Goal: Task Accomplishment & Management: Manage account settings

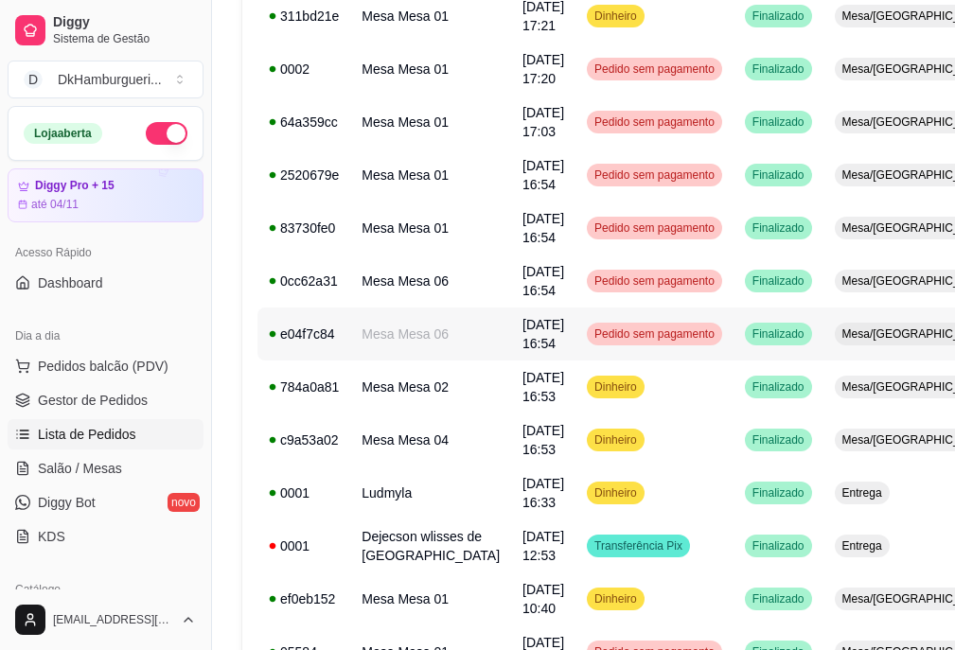
scroll to position [189, 0]
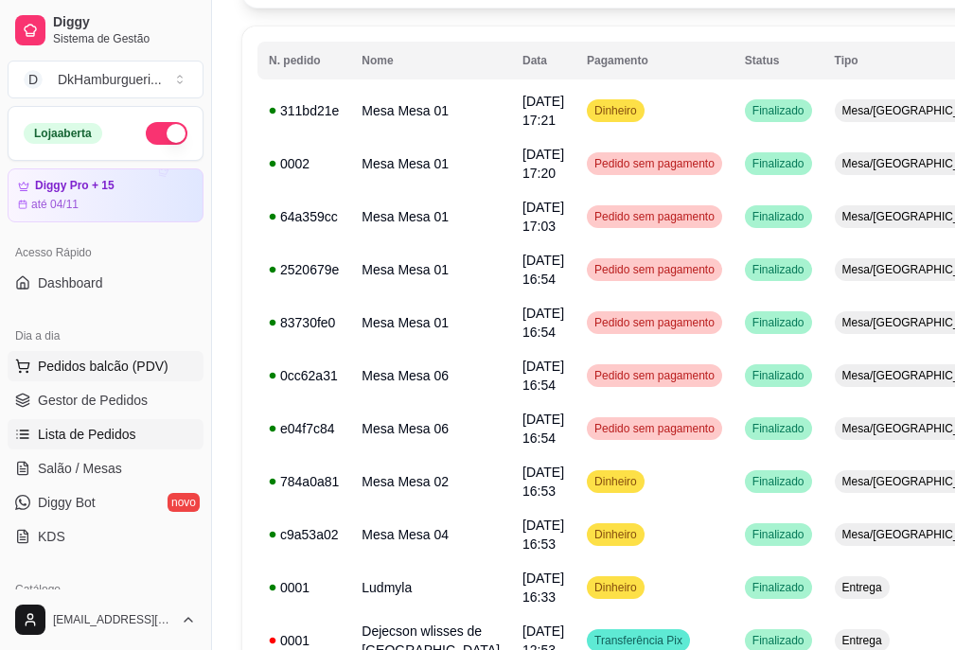
click at [122, 364] on span "Pedidos balcão (PDV)" at bounding box center [103, 366] width 131 height 19
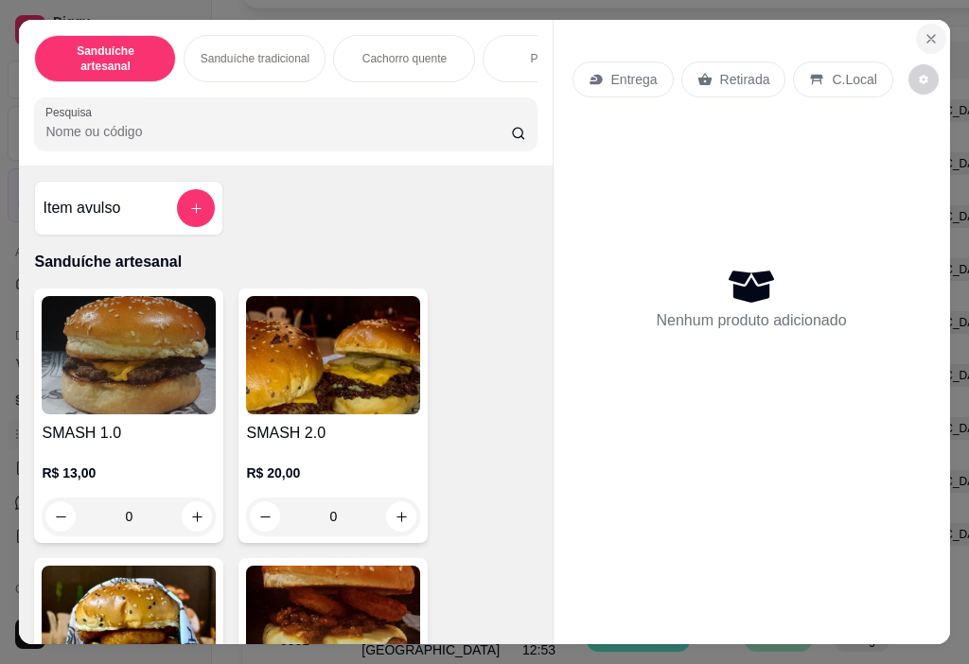
click at [923, 31] on icon "Close" at bounding box center [930, 38] width 15 height 15
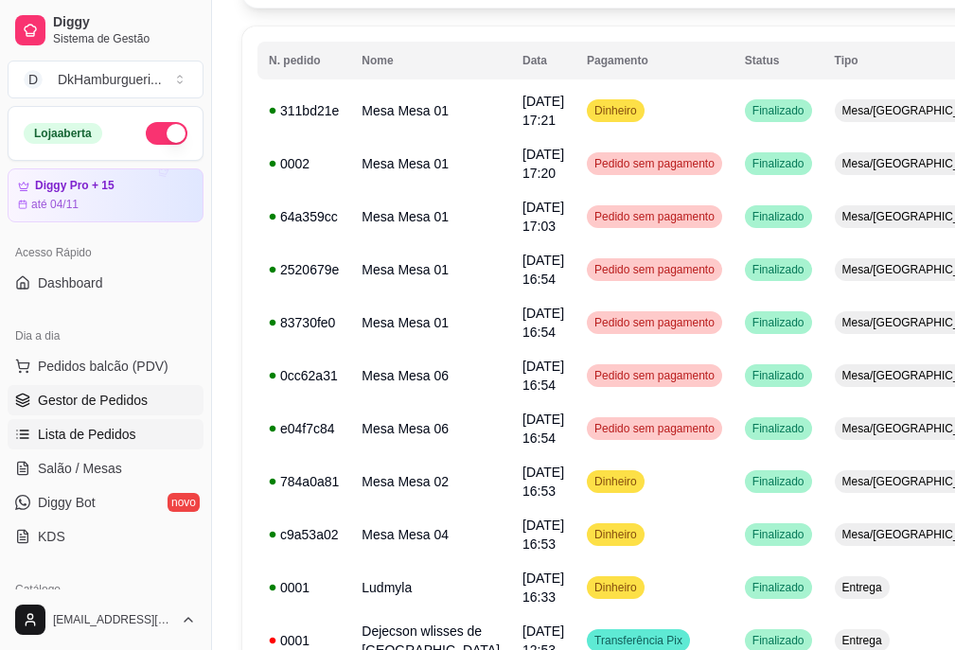
click at [125, 395] on span "Gestor de Pedidos" at bounding box center [93, 400] width 110 height 19
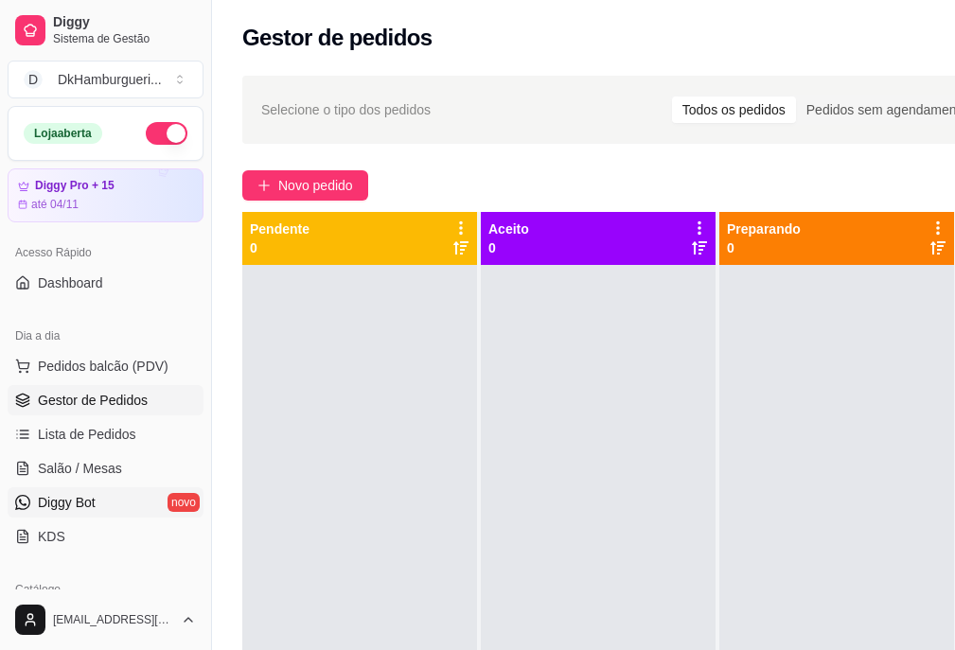
scroll to position [95, 0]
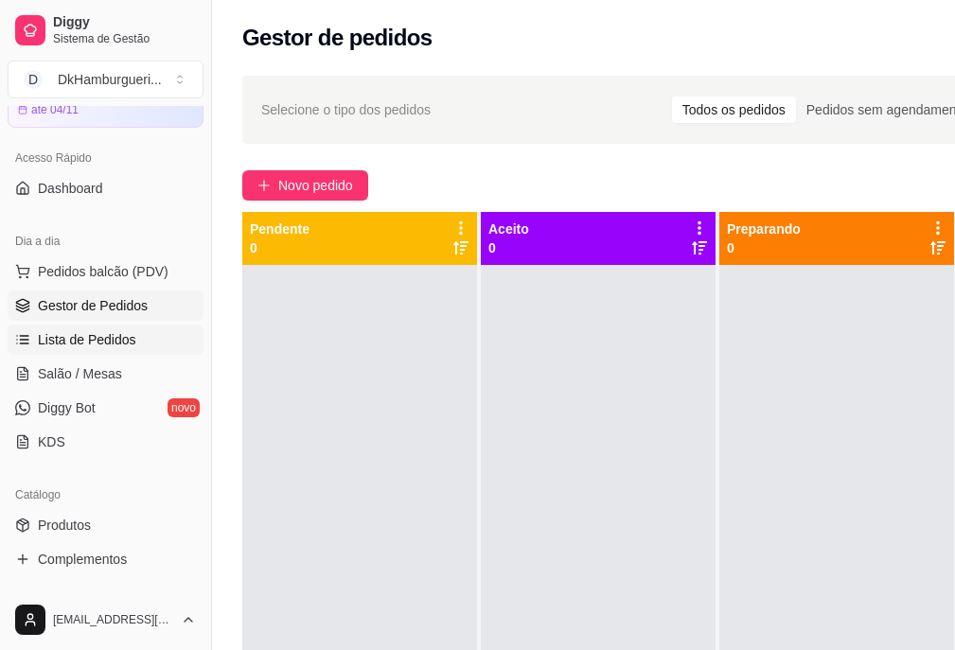
click at [99, 334] on span "Lista de Pedidos" at bounding box center [87, 339] width 98 height 19
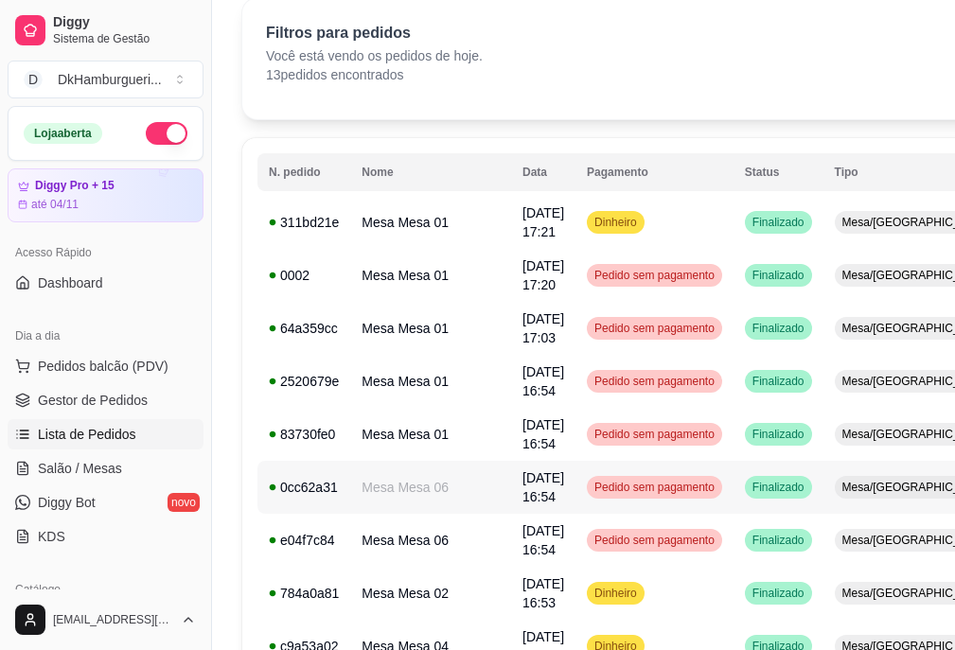
scroll to position [189, 0]
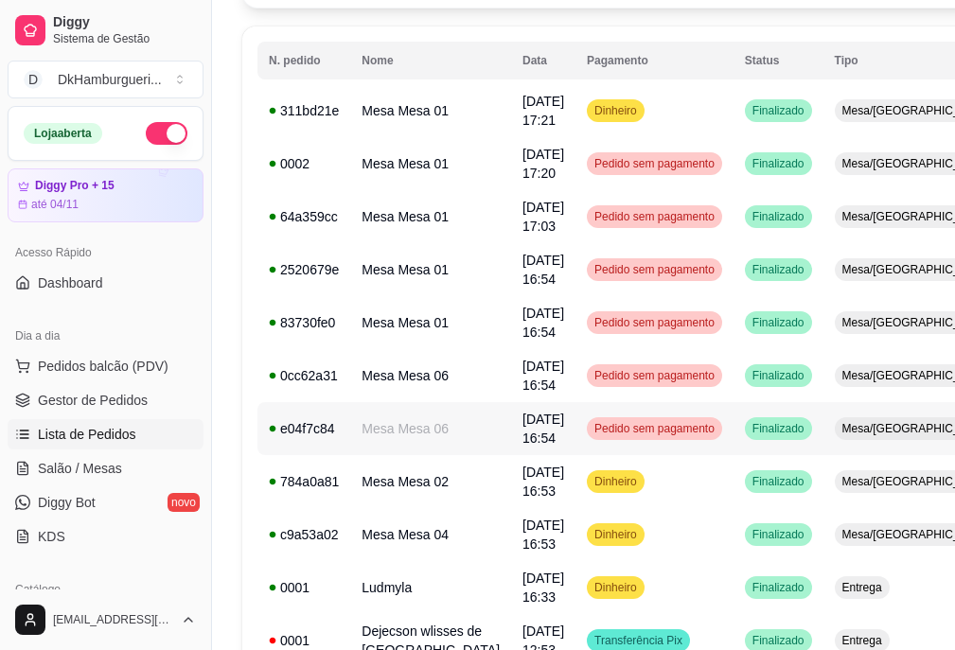
click at [511, 447] on td "[DATE] 16:54" at bounding box center [543, 428] width 64 height 53
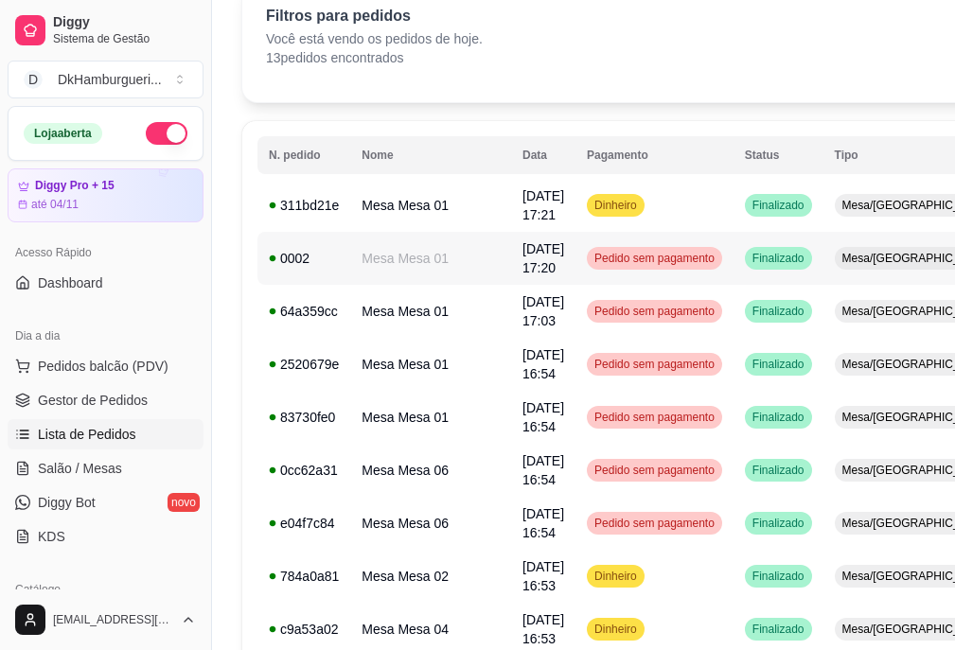
scroll to position [435, 0]
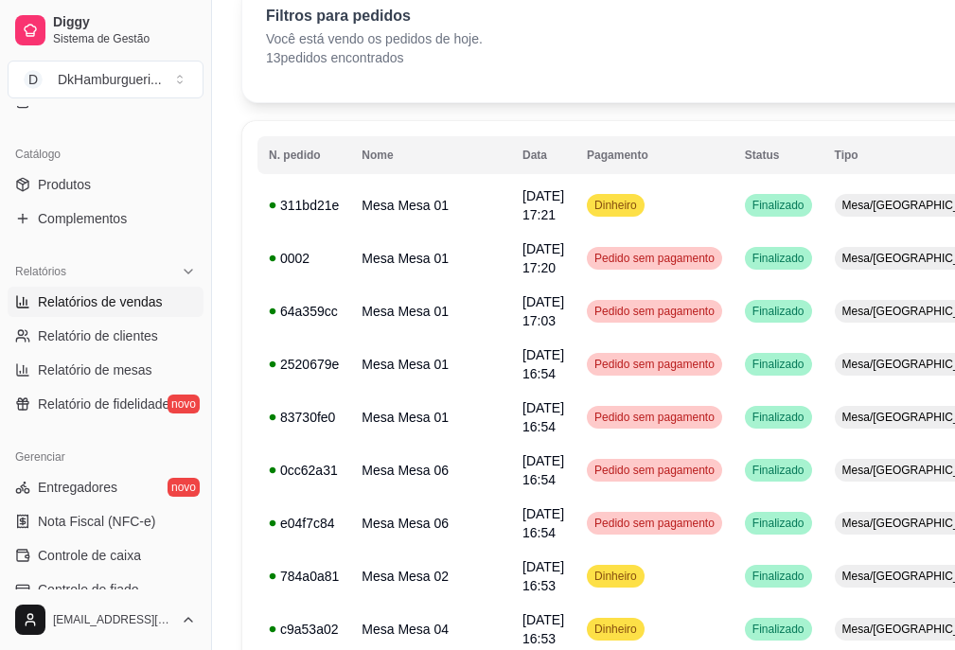
click at [136, 300] on span "Relatórios de vendas" at bounding box center [100, 301] width 125 height 19
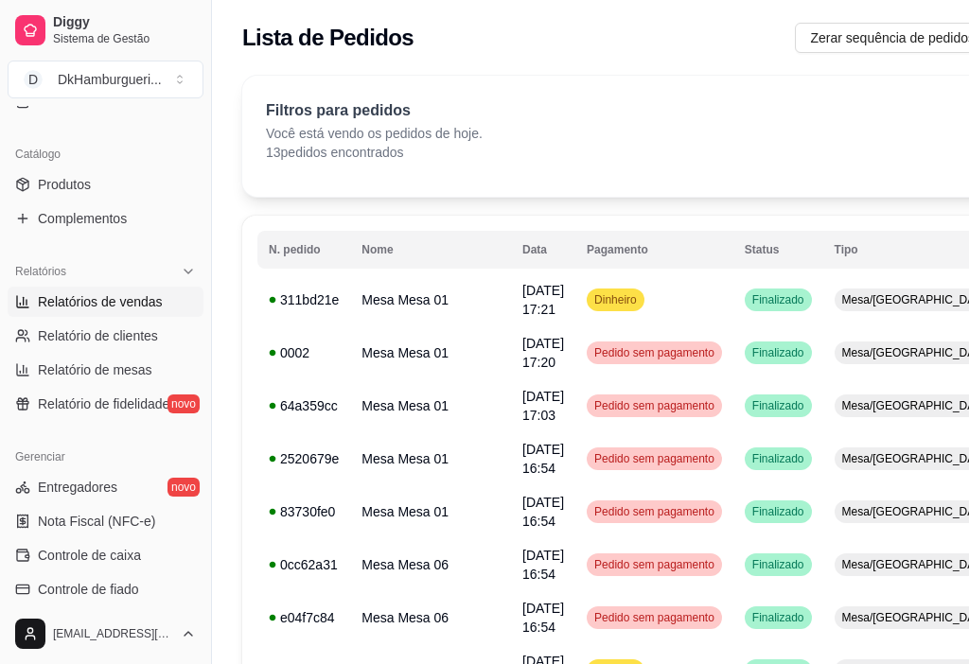
select select "ALL"
select select "0"
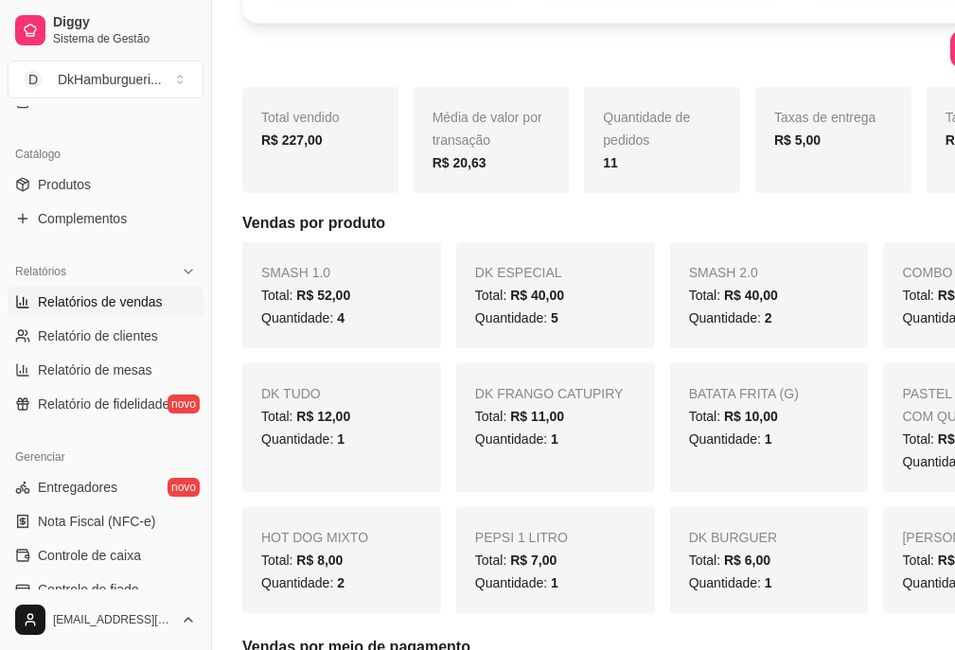
scroll to position [284, 0]
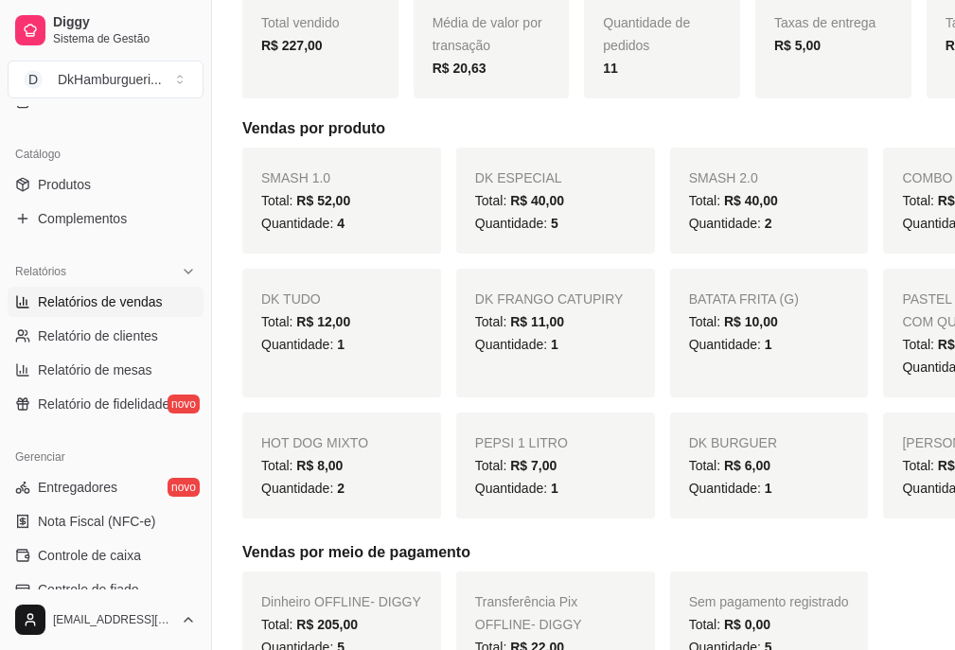
click at [552, 333] on div "Total: R$ 11,00" at bounding box center [555, 321] width 161 height 23
click at [142, 334] on span "Relatório de clientes" at bounding box center [98, 335] width 120 height 19
select select "30"
select select "HIGHEST_TOTAL_SPENT_WITH_ORDERS"
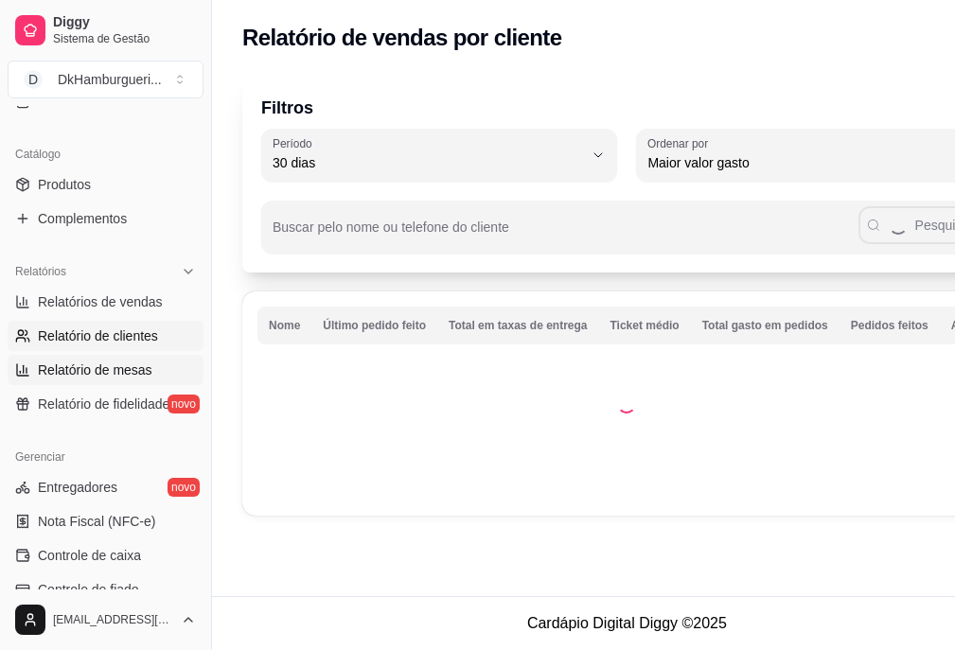
click at [127, 368] on span "Relatório de mesas" at bounding box center [95, 369] width 114 height 19
select select "TOTAL_OF_ORDERS"
select select "7"
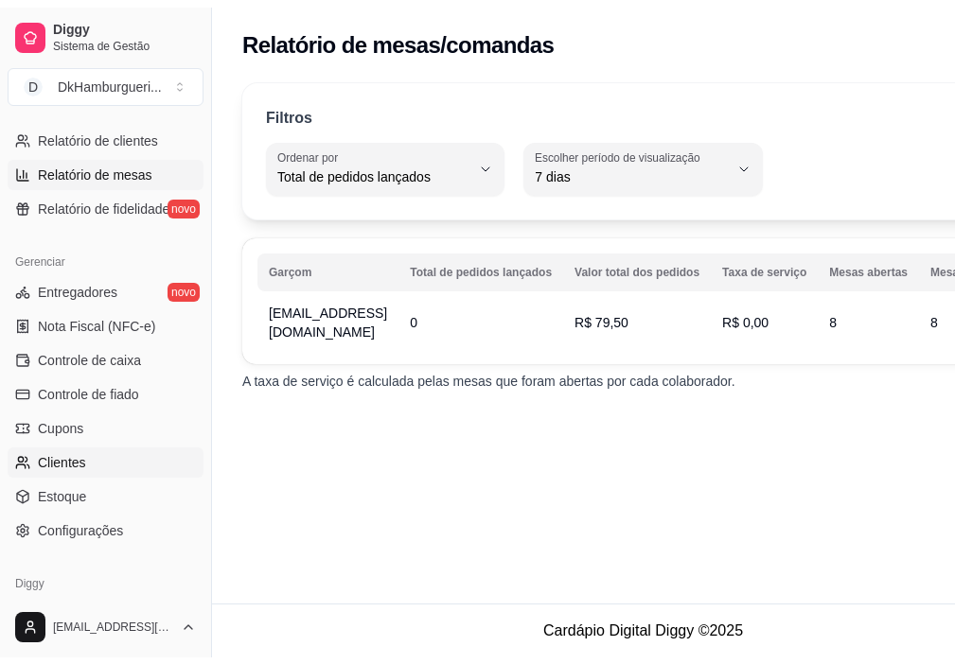
scroll to position [697, 0]
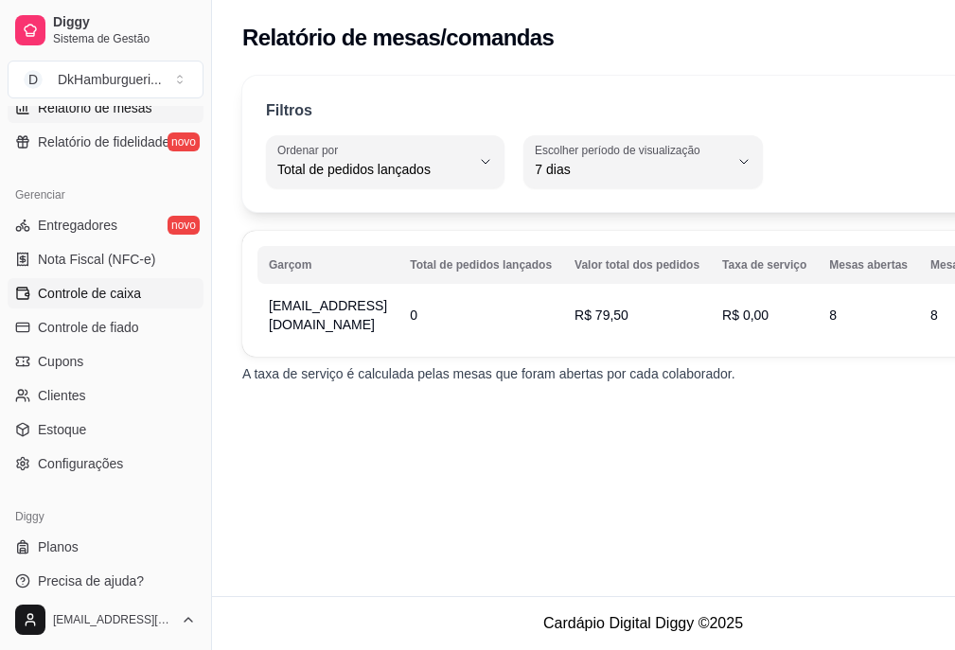
click at [134, 298] on span "Controle de caixa" at bounding box center [89, 293] width 103 height 19
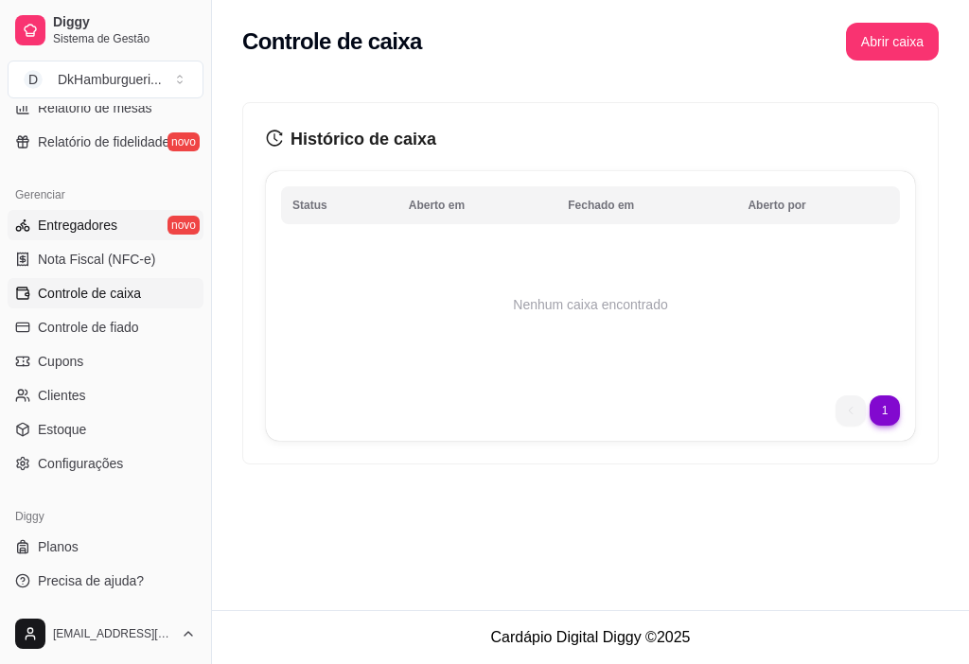
click at [140, 216] on link "Entregadores novo" at bounding box center [106, 225] width 196 height 30
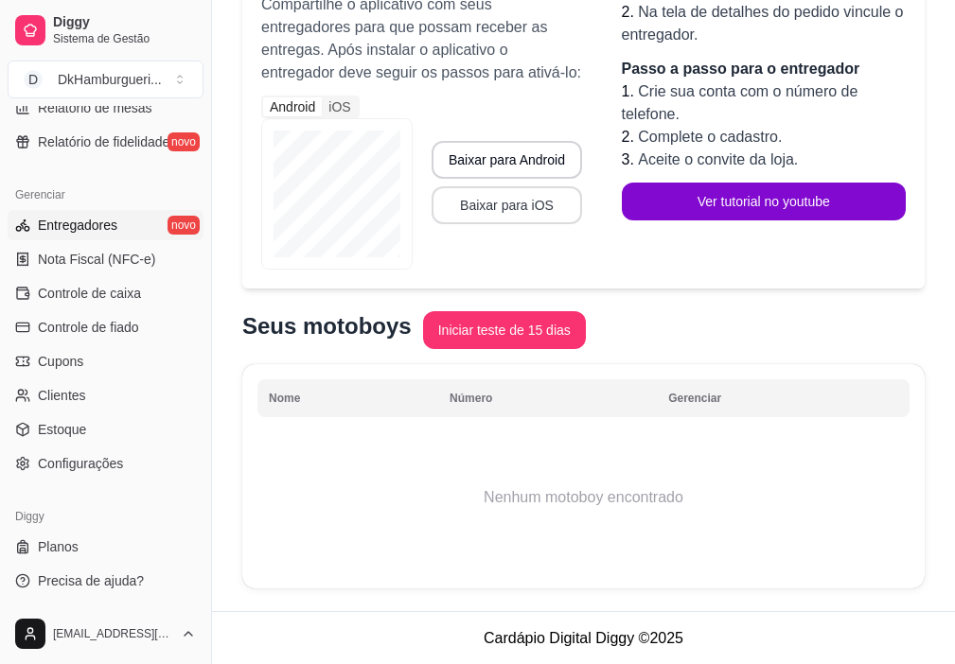
scroll to position [466, 0]
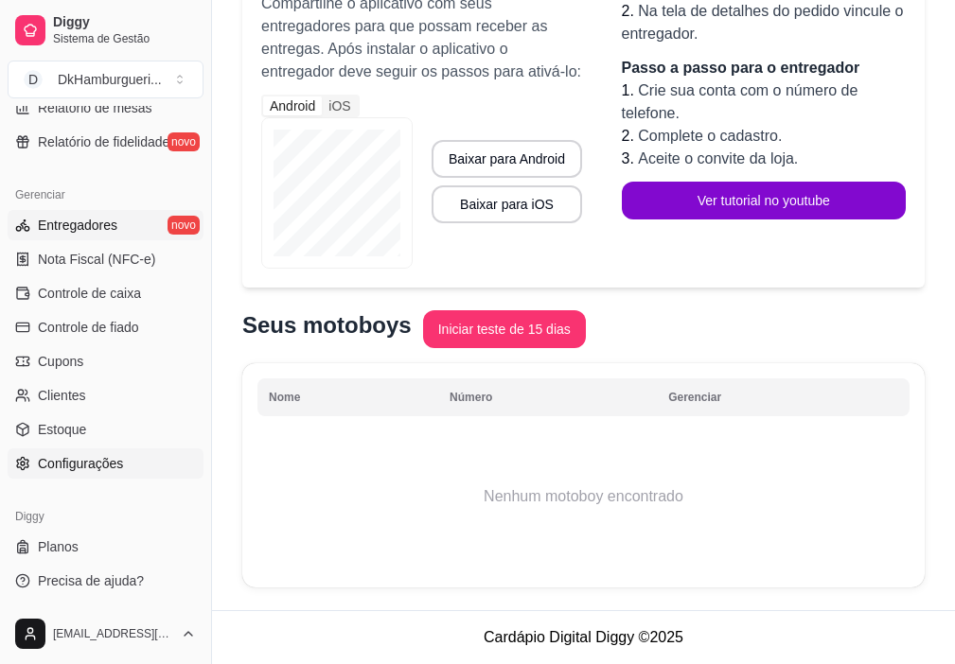
click at [100, 461] on span "Configurações" at bounding box center [80, 463] width 85 height 19
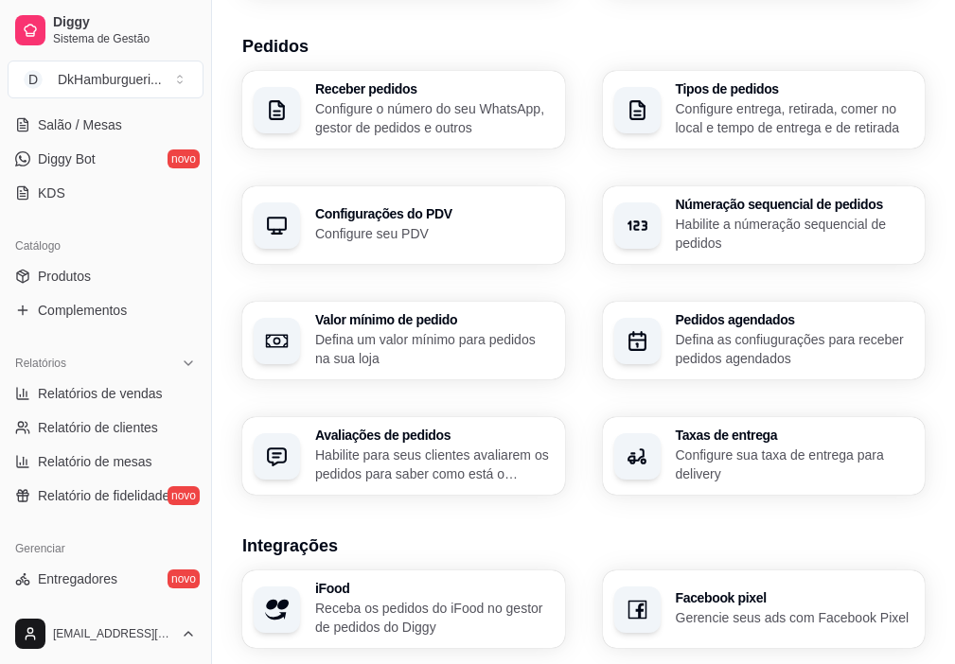
scroll to position [254, 0]
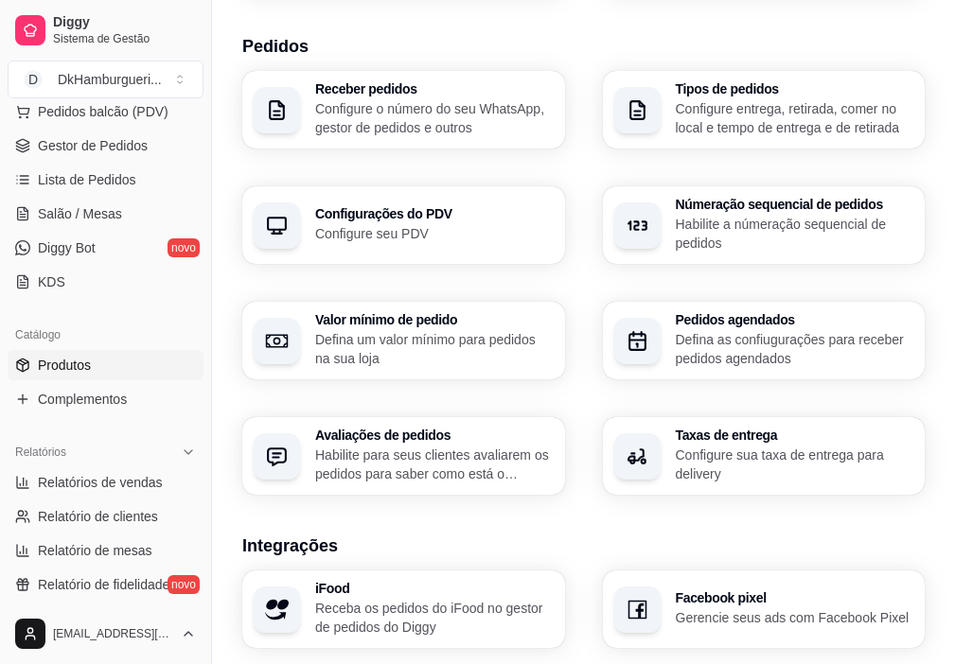
click at [78, 368] on span "Produtos" at bounding box center [64, 365] width 53 height 19
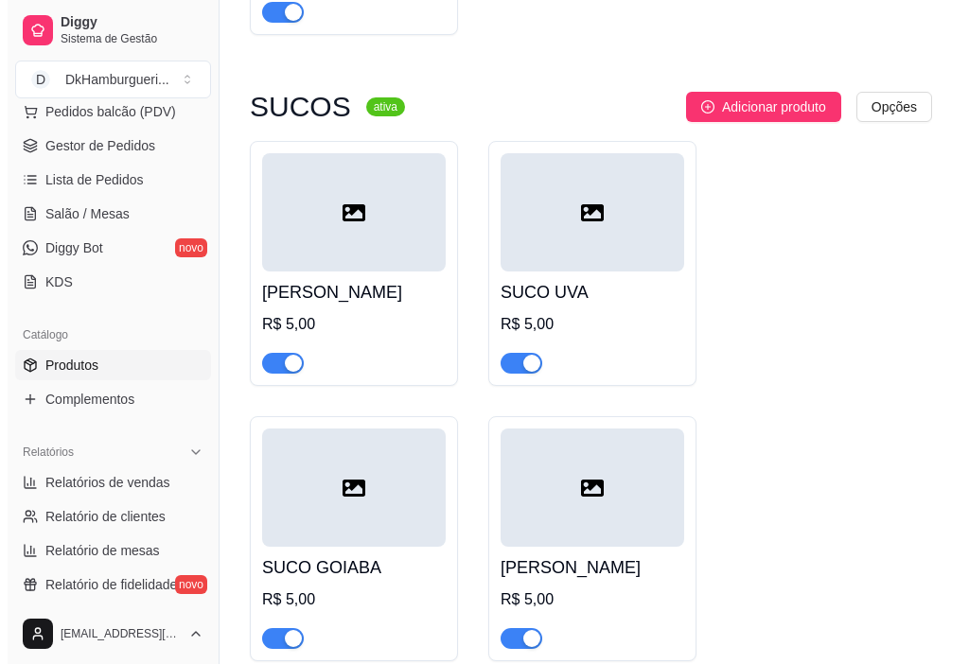
scroll to position [5960, 0]
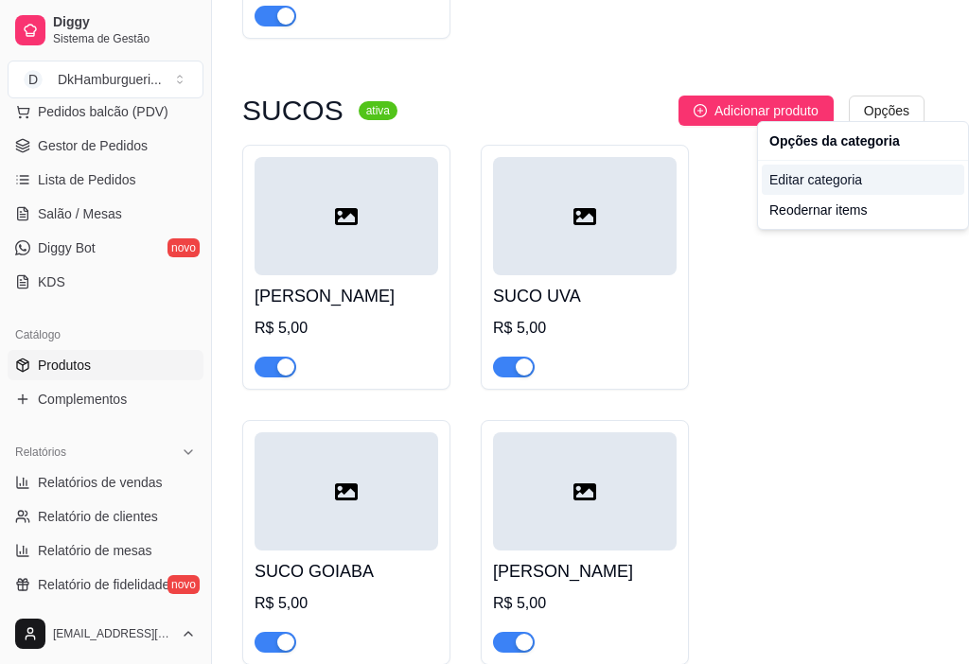
click at [845, 181] on div "Editar categoria" at bounding box center [863, 180] width 202 height 30
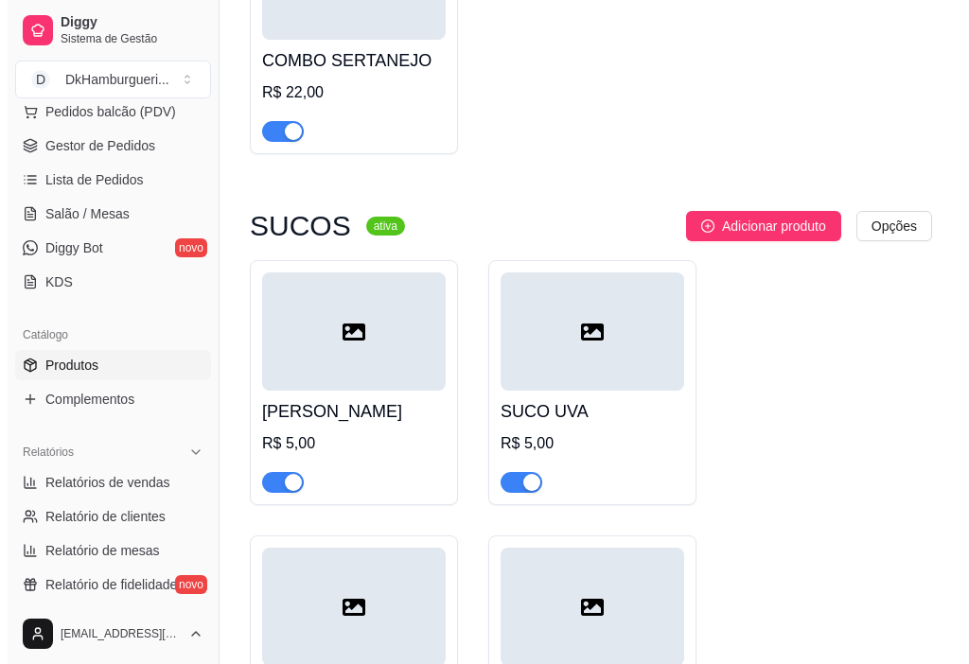
scroll to position [5931, 0]
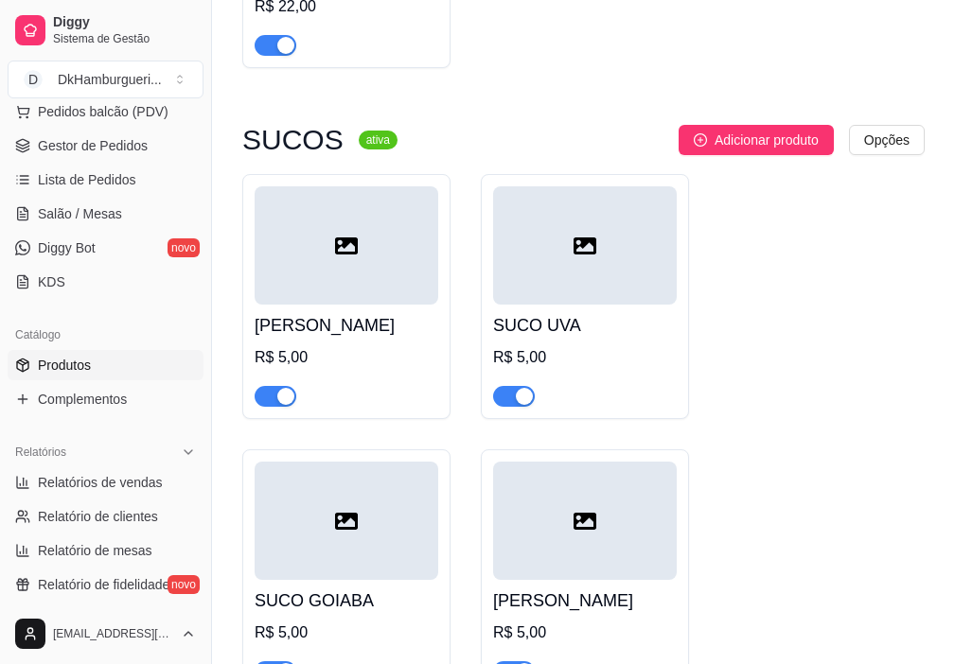
click at [361, 243] on div at bounding box center [346, 245] width 184 height 118
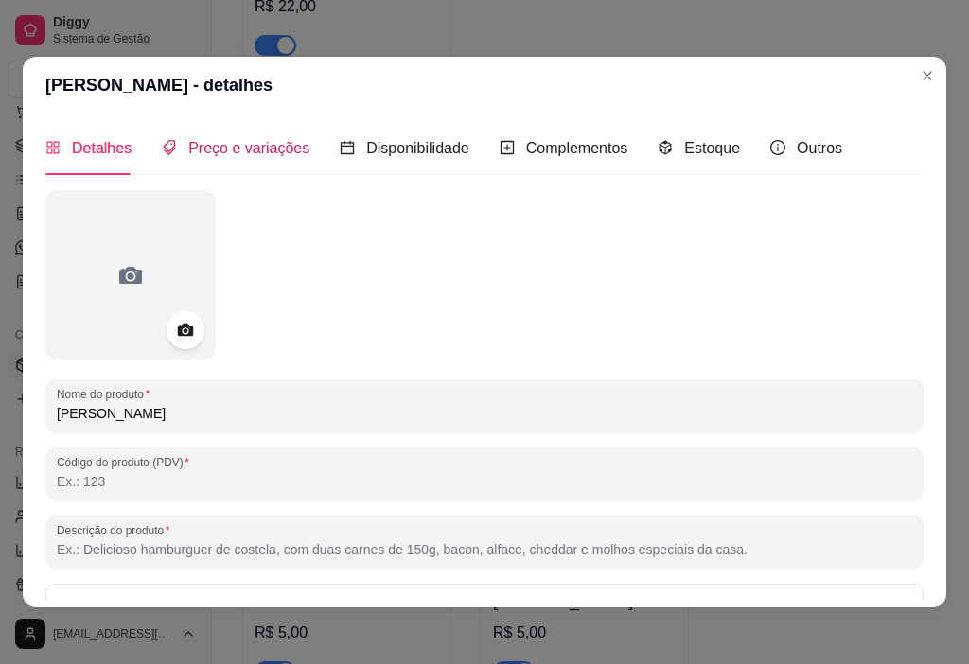
click at [227, 159] on div "Preço e variações" at bounding box center [236, 148] width 148 height 24
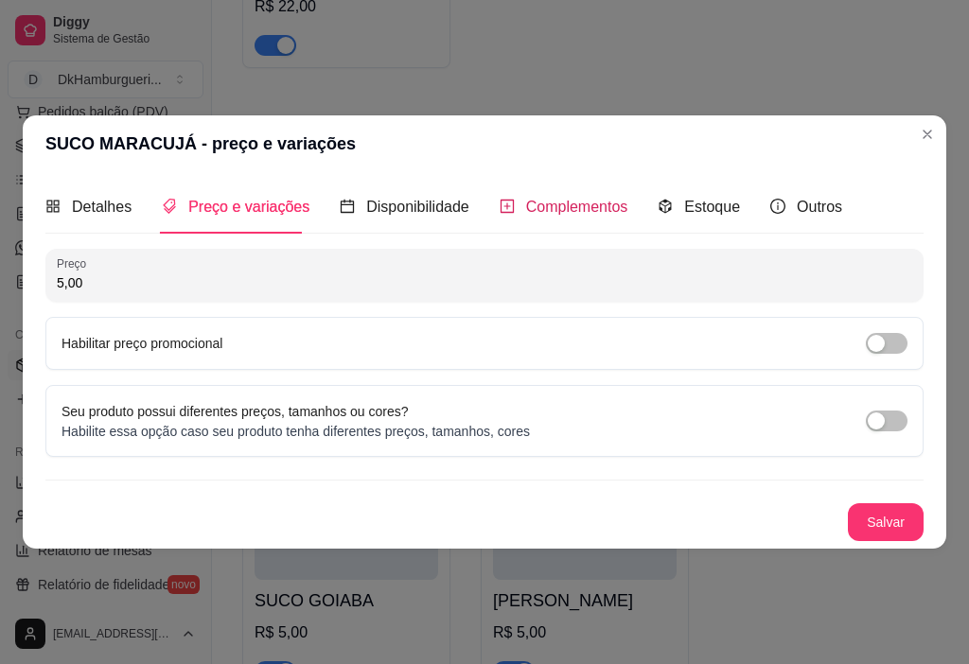
click at [528, 207] on span "Complementos" at bounding box center [577, 207] width 102 height 16
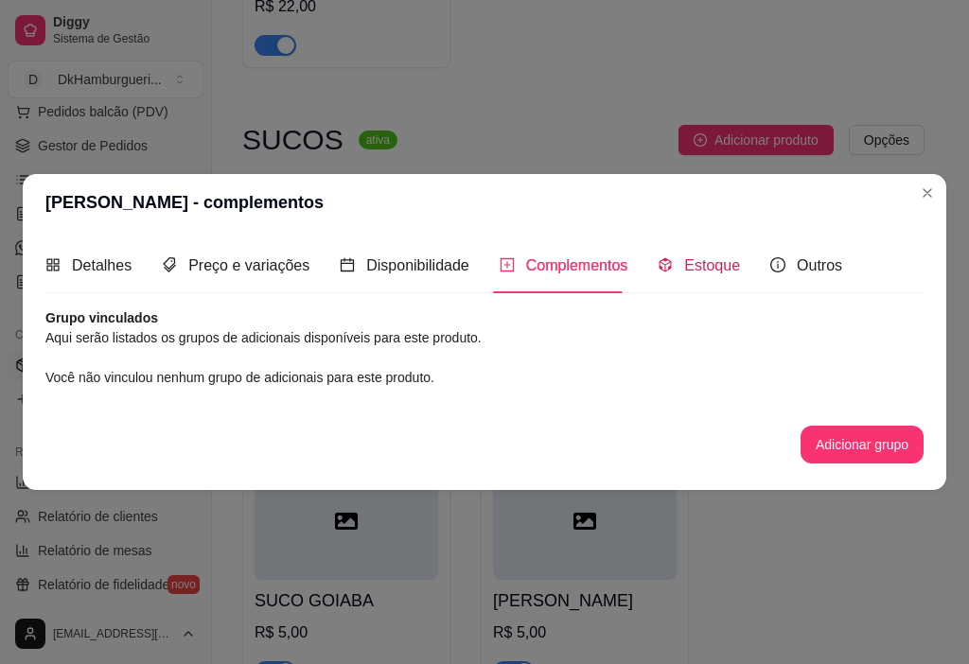
click at [665, 257] on span at bounding box center [665, 265] width 15 height 16
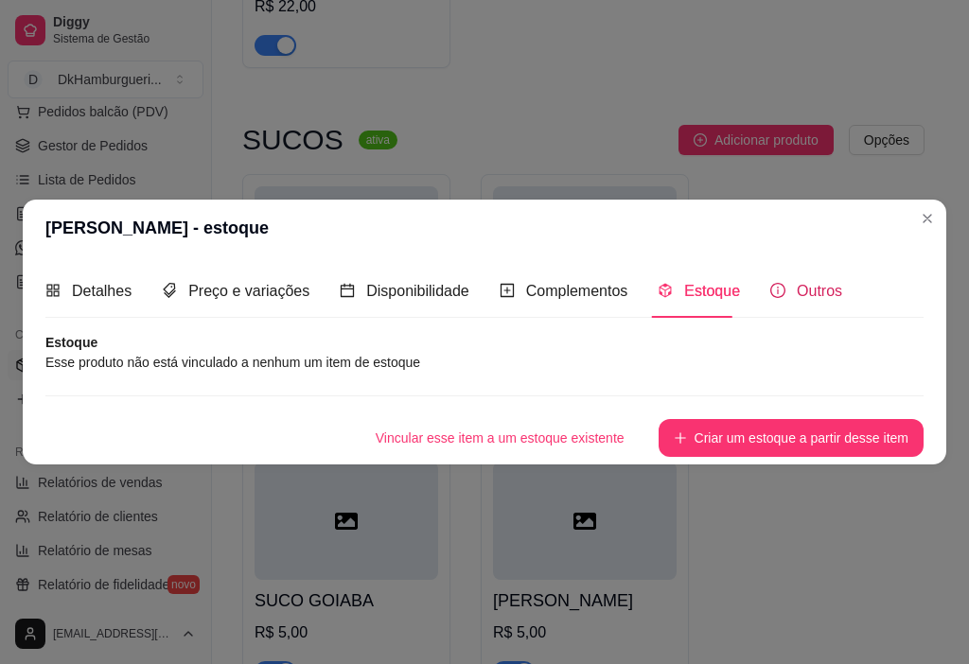
click at [797, 293] on span "Outros" at bounding box center [819, 291] width 45 height 16
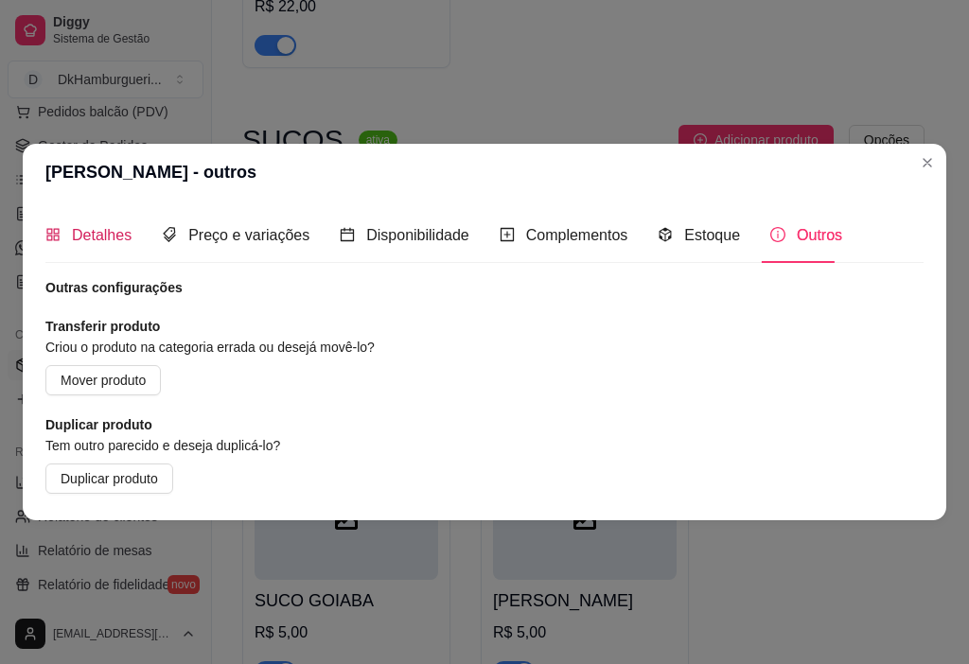
click at [92, 229] on span "Detalhes" at bounding box center [102, 235] width 60 height 16
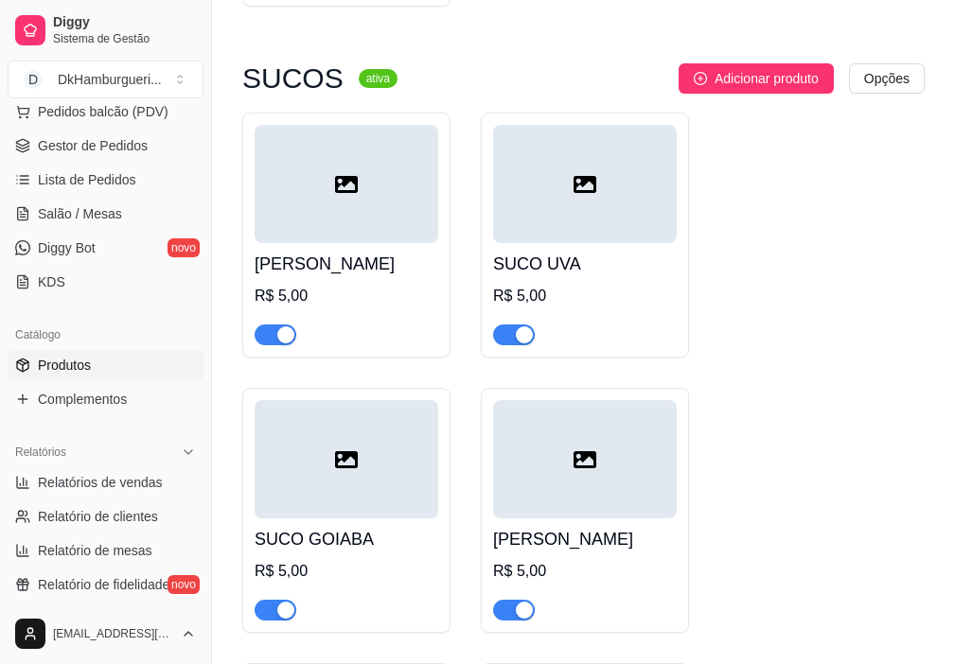
scroll to position [6026, 0]
